Goal: Check status: Check status

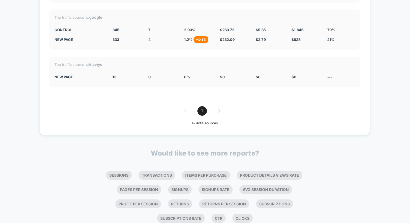
scroll to position [1544, 0]
